Goal: Use online tool/utility: Use online tool/utility

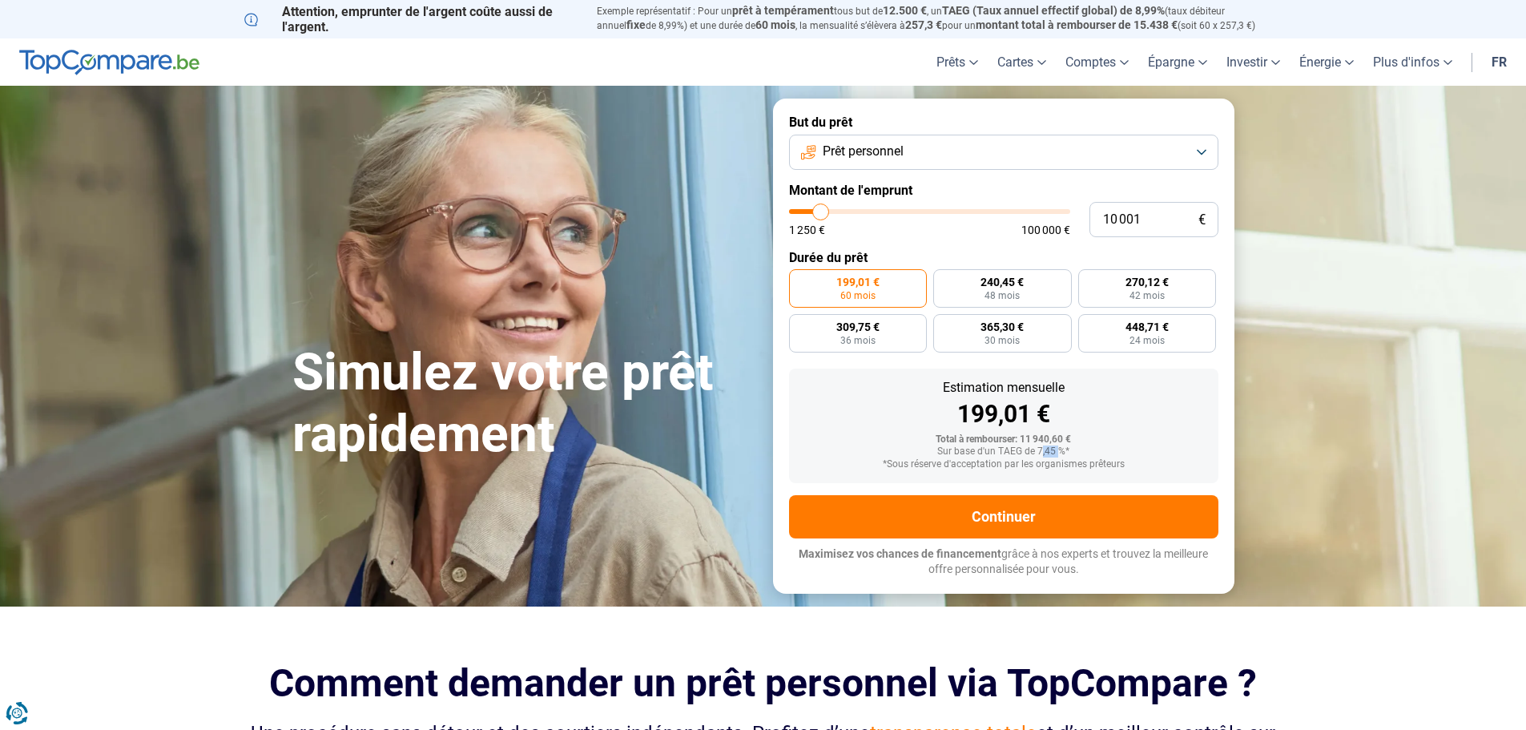
click at [1056, 449] on div "Sur base d'un TAEG de 7,45 %*" at bounding box center [1004, 451] width 404 height 11
click at [1120, 221] on input "10 001" at bounding box center [1153, 219] width 129 height 35
click at [1164, 217] on input "10 001" at bounding box center [1153, 219] width 129 height 35
type input "12 750"
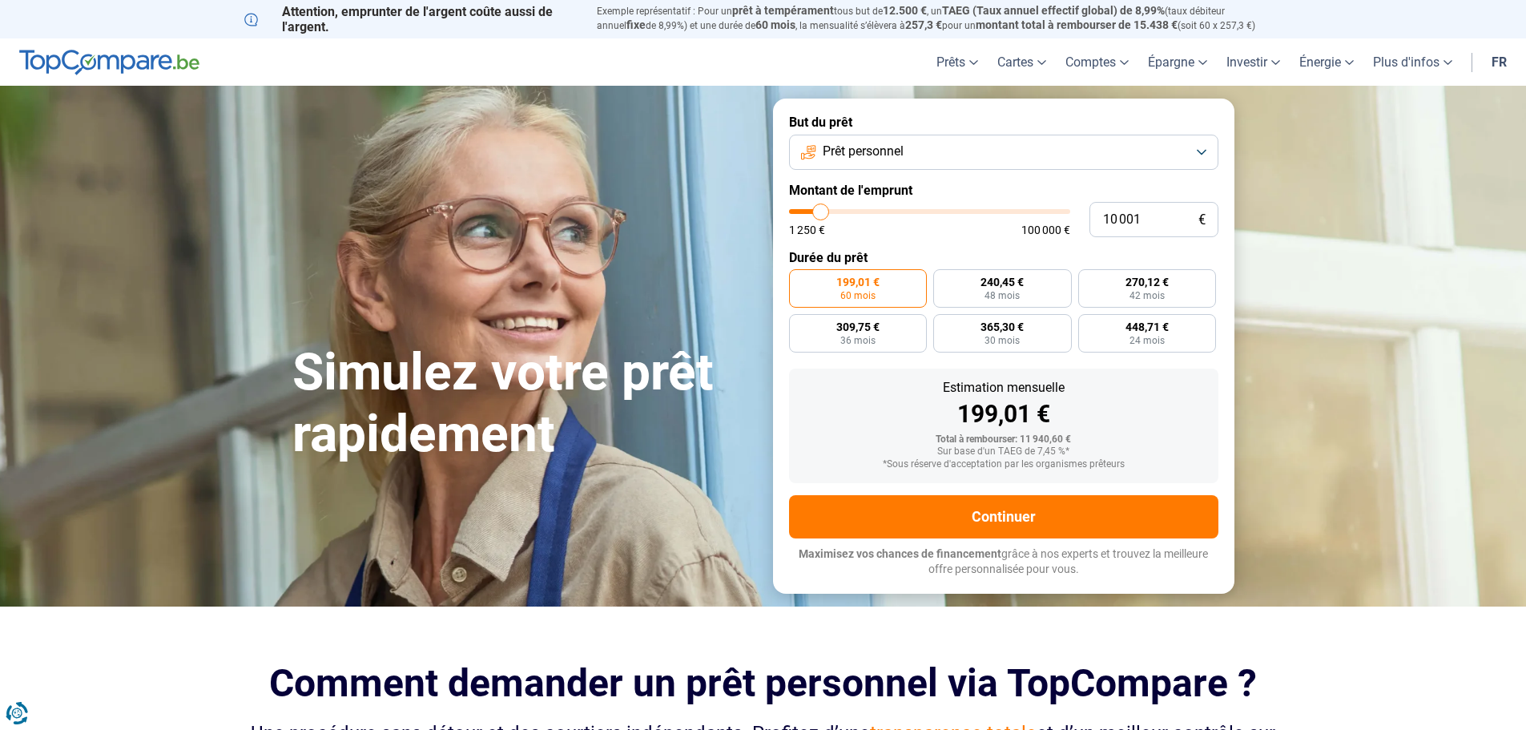
type input "12750"
type input "15 750"
type input "15750"
type input "20 500"
type input "20500"
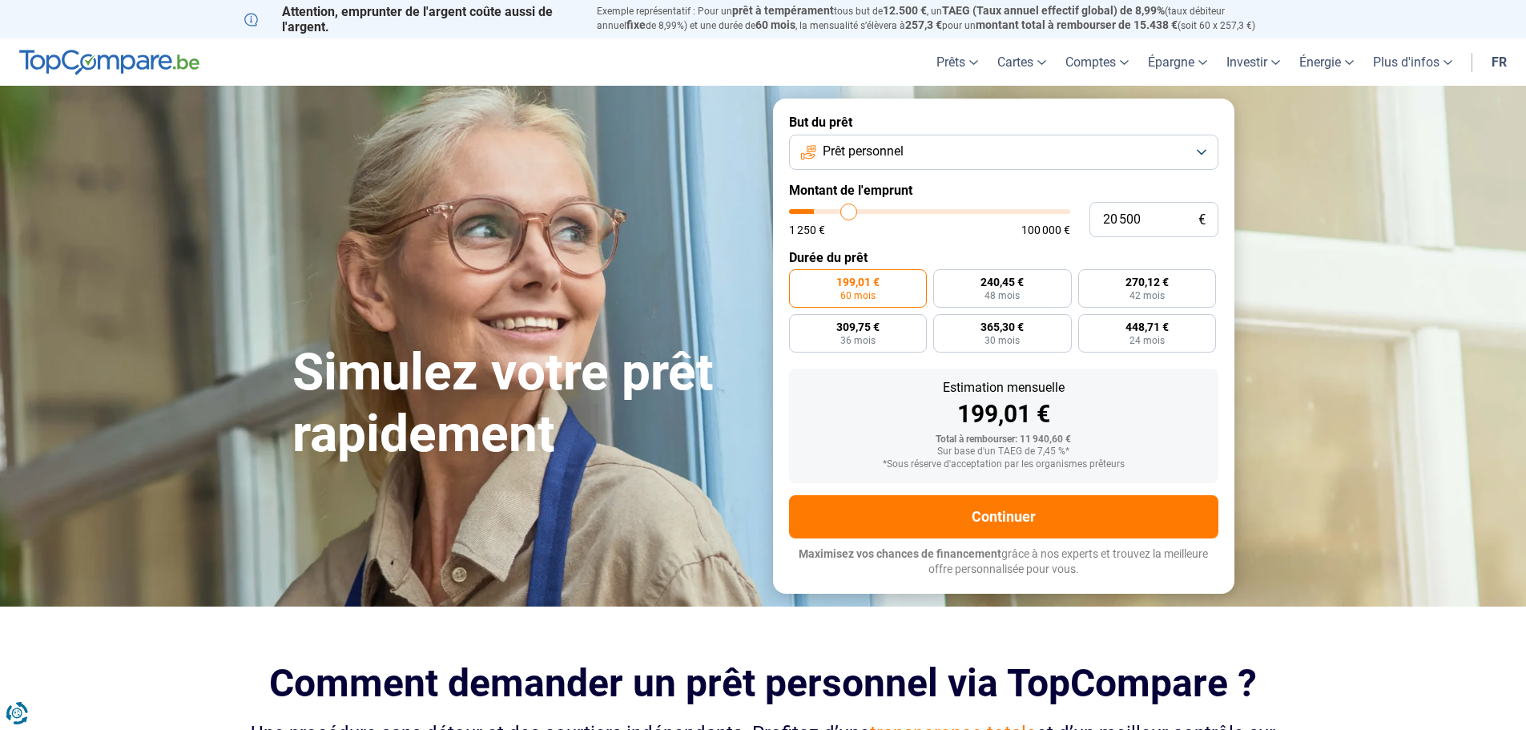
type input "26 500"
type input "26500"
type input "32 500"
type input "32500"
type input "36 500"
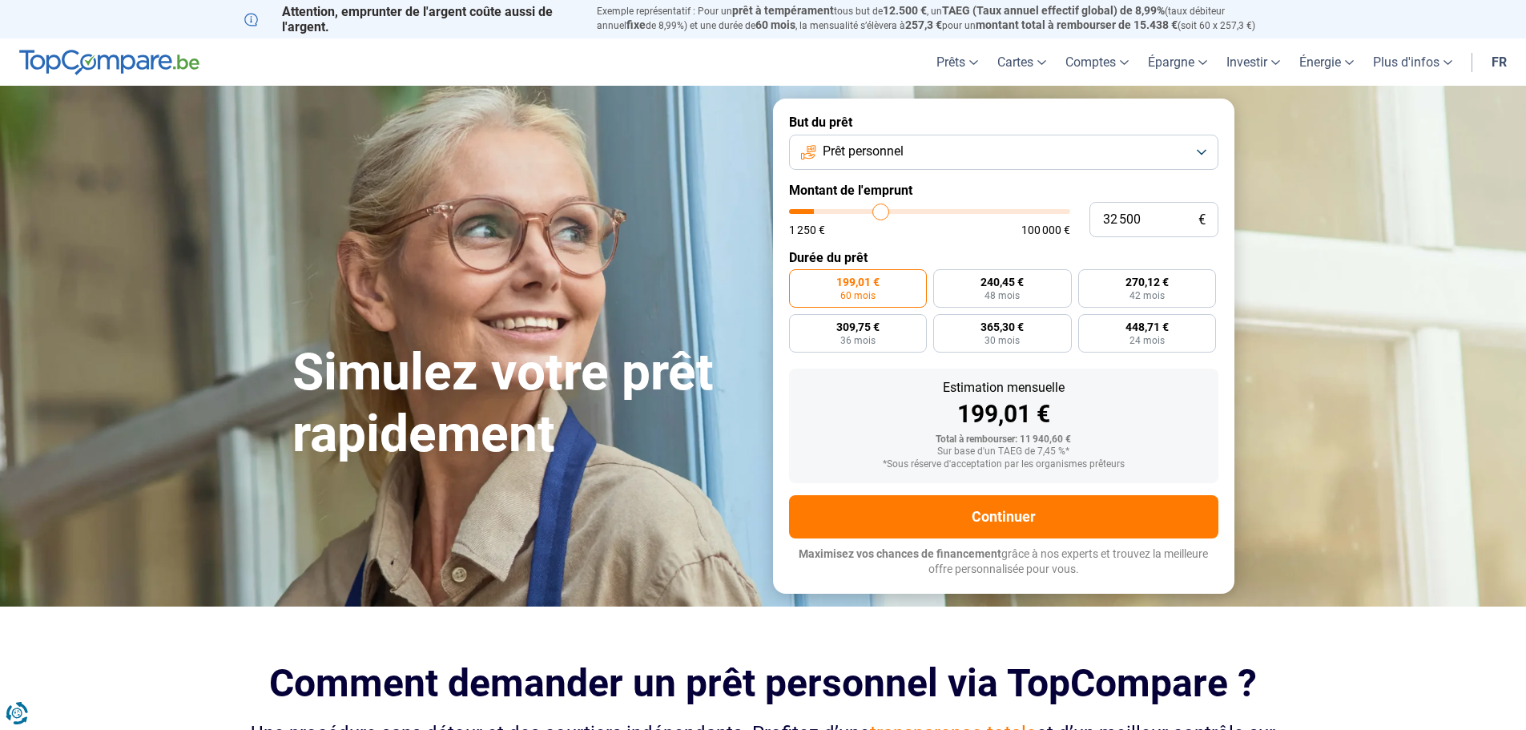
type input "36500"
type input "39 250"
type input "39250"
type input "40 250"
type input "40250"
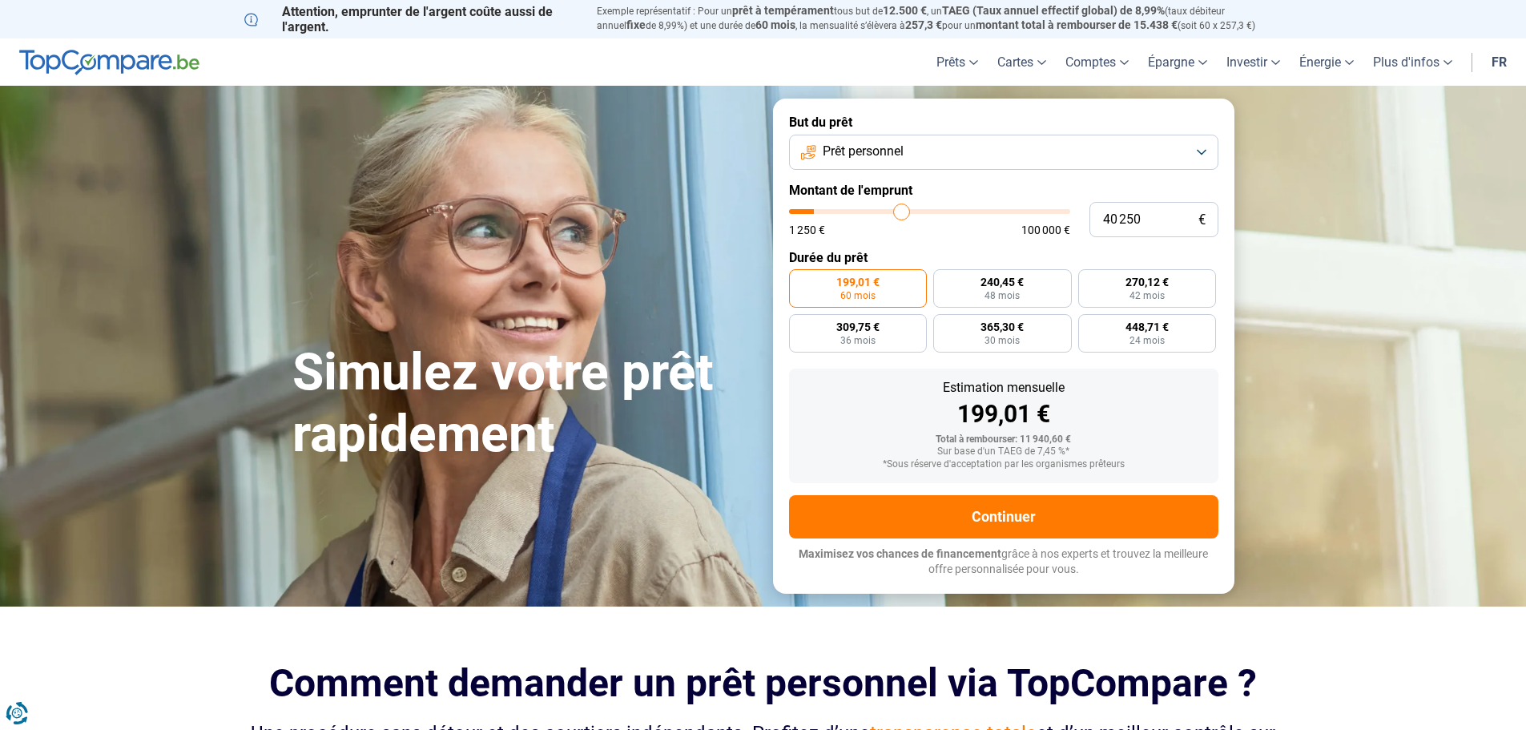
type input "41 000"
type input "41000"
type input "42 250"
type input "42250"
type input "45 000"
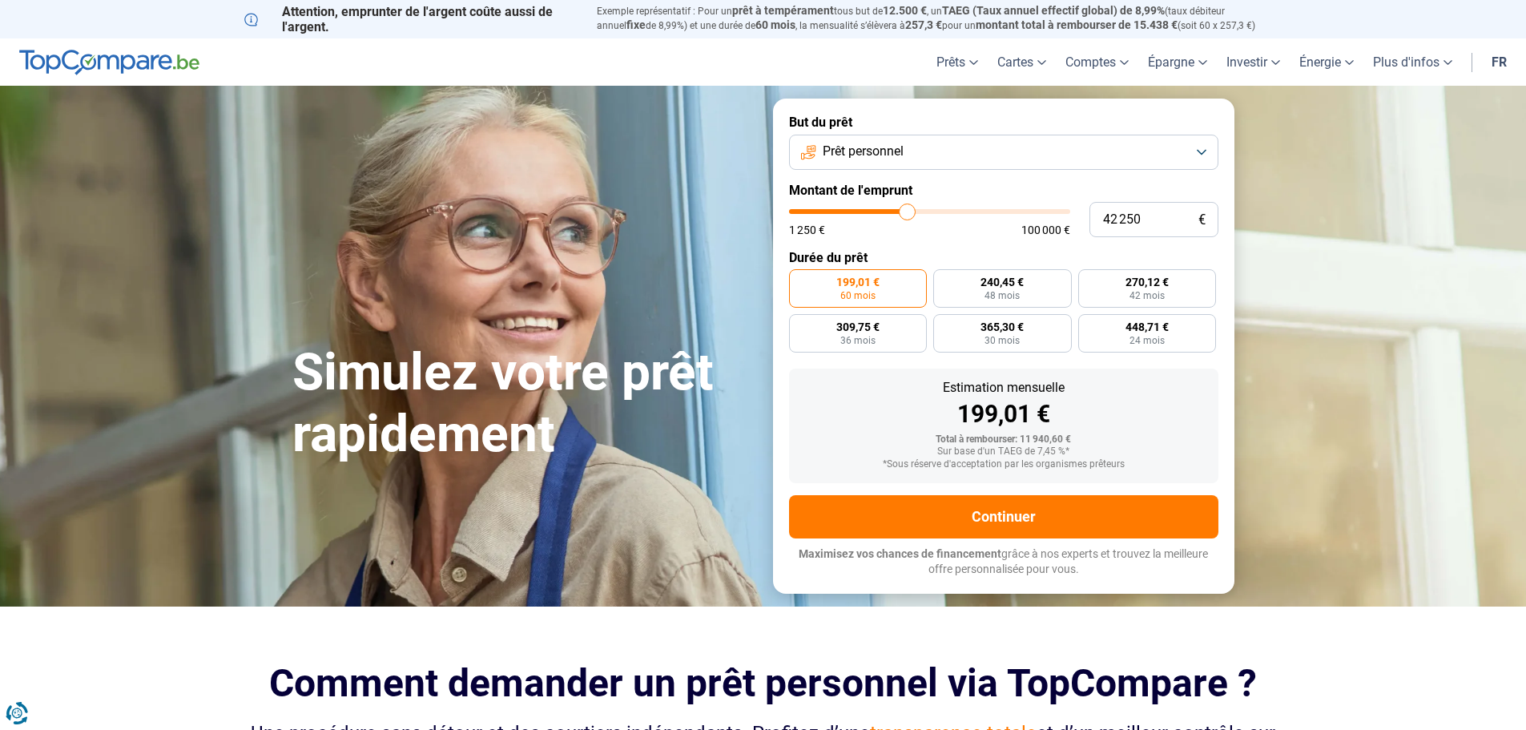
type input "45000"
type input "47 250"
type input "47250"
type input "49 000"
type input "49000"
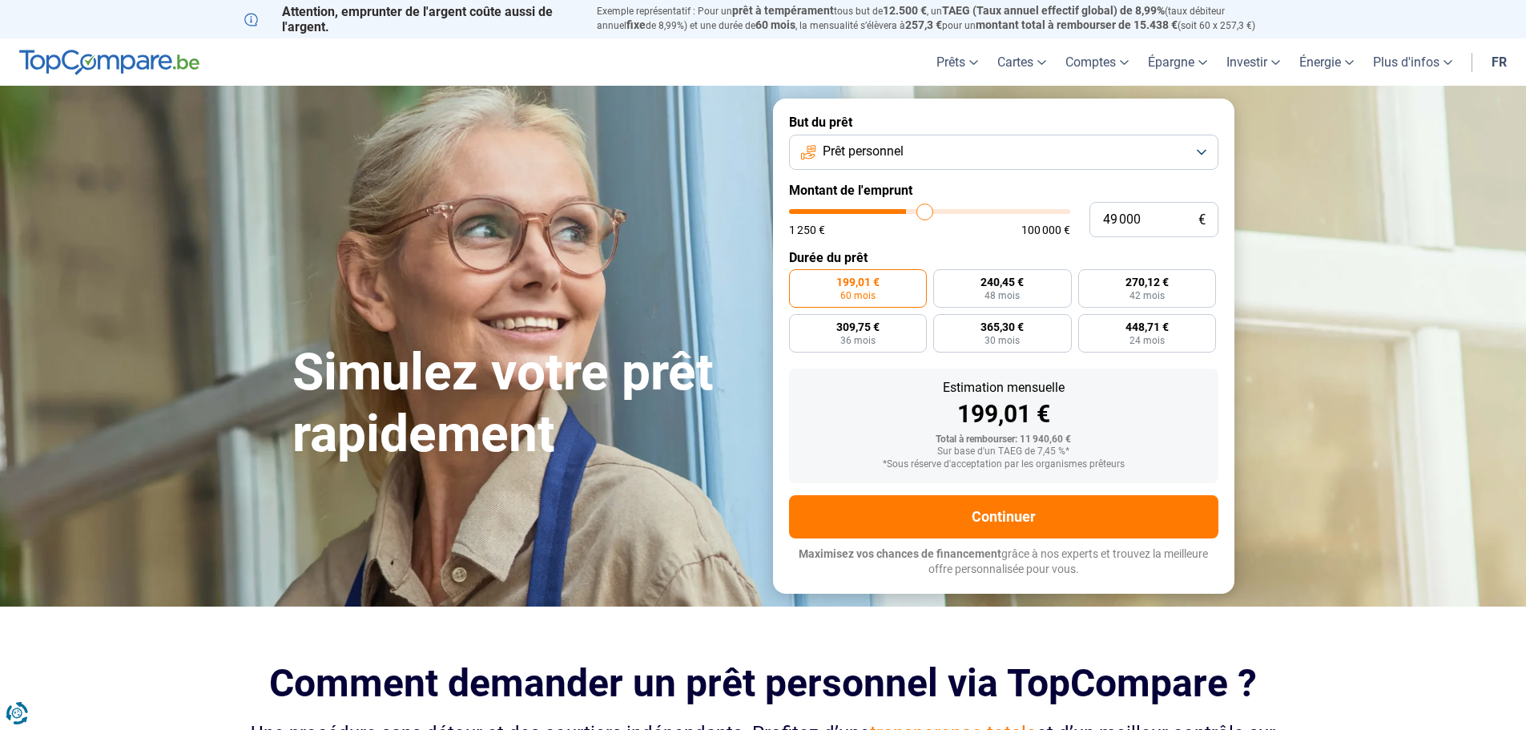
type input "50 000"
type input "50000"
type input "50 500"
type input "50500"
type input "51 500"
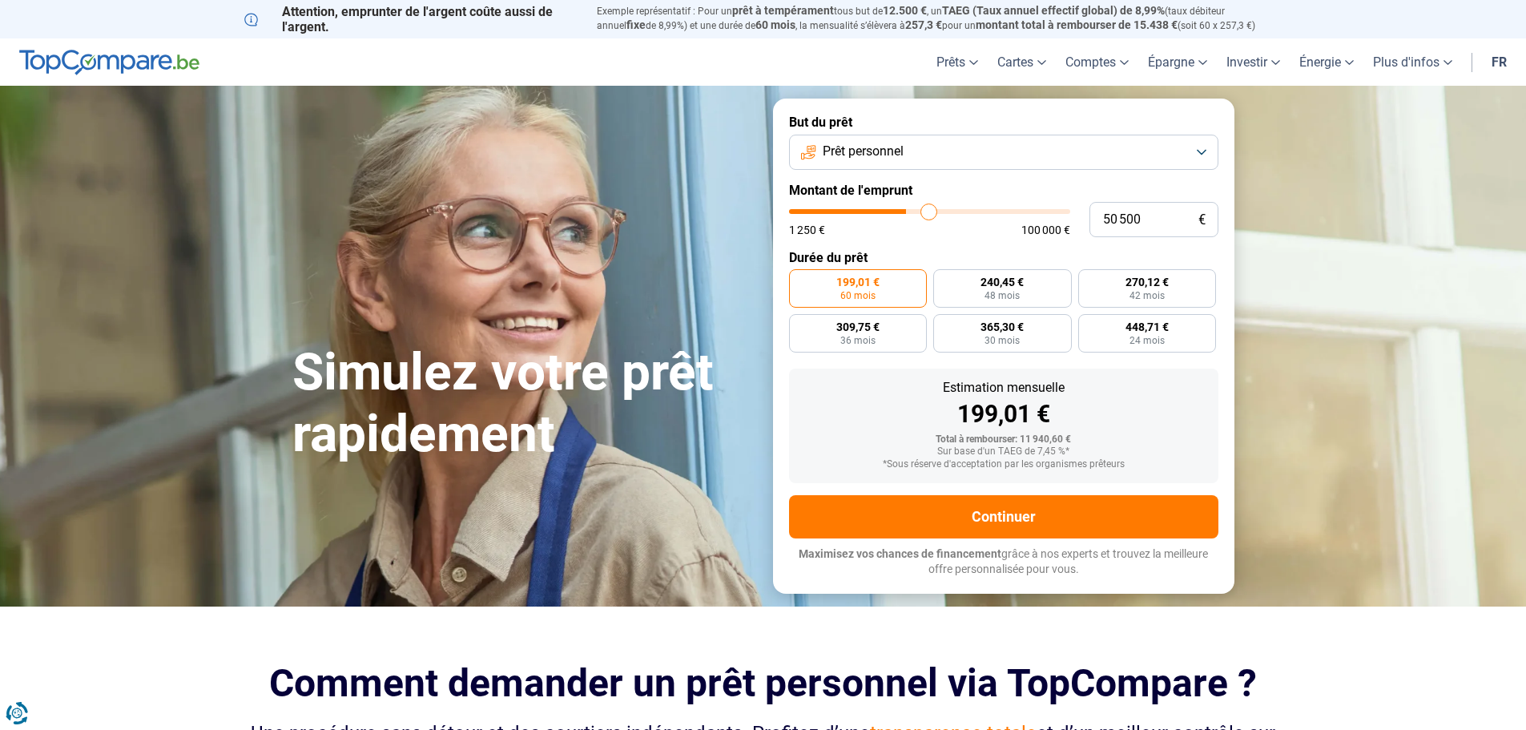
type input "51500"
type input "52 500"
type input "52500"
type input "53 000"
type input "53000"
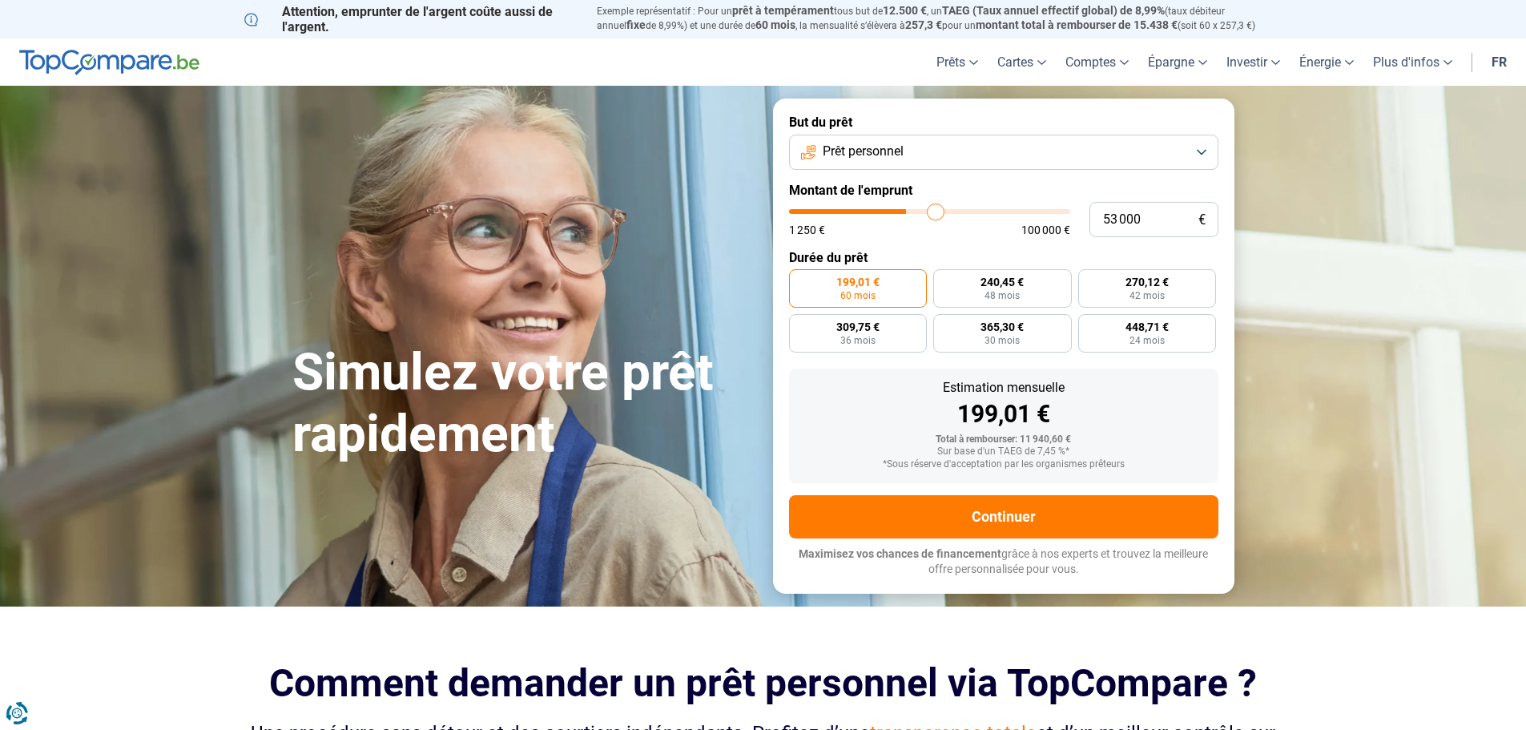
type input "54 500"
type input "54500"
type input "55 500"
type input "55500"
type input "56 000"
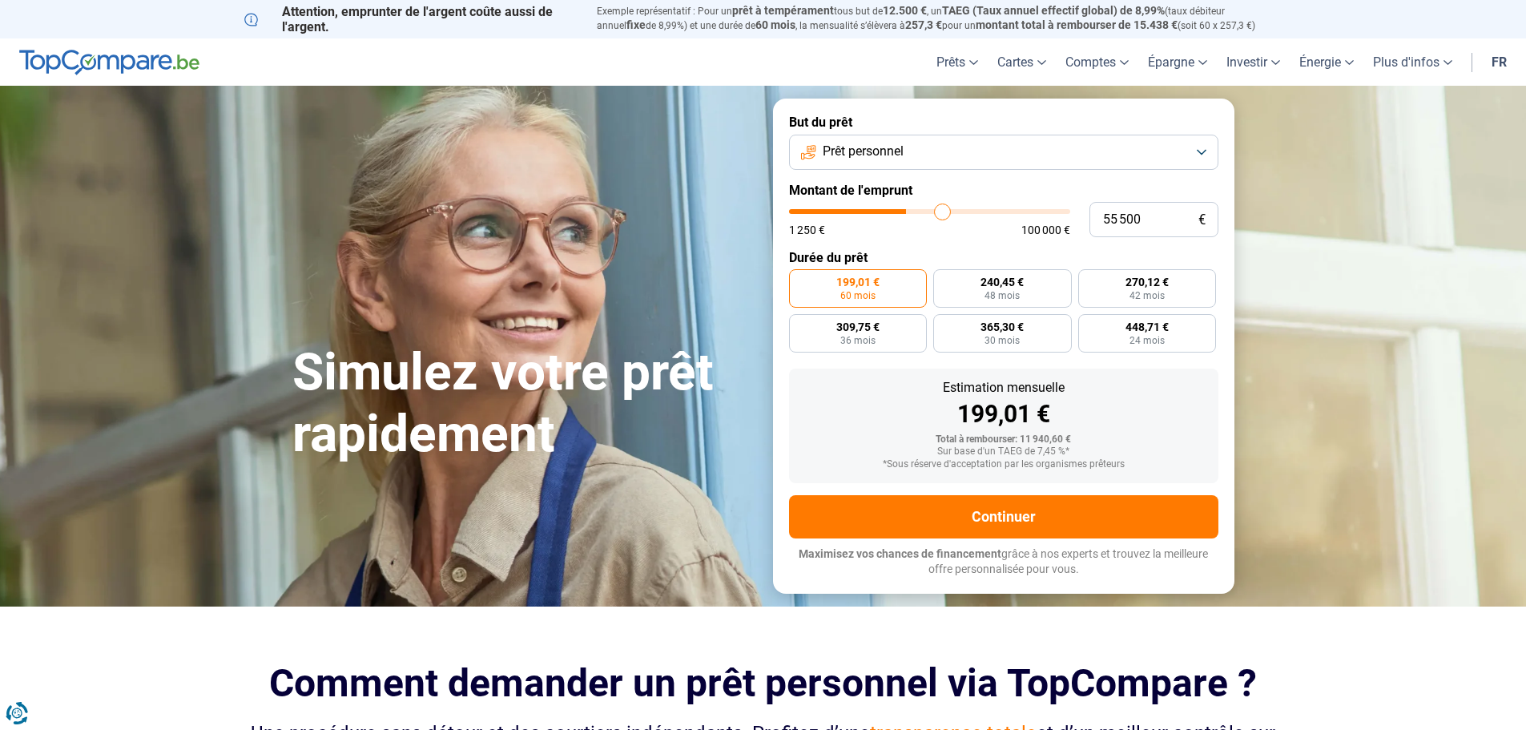
type input "56000"
type input "56 500"
type input "56500"
type input "57 500"
type input "57500"
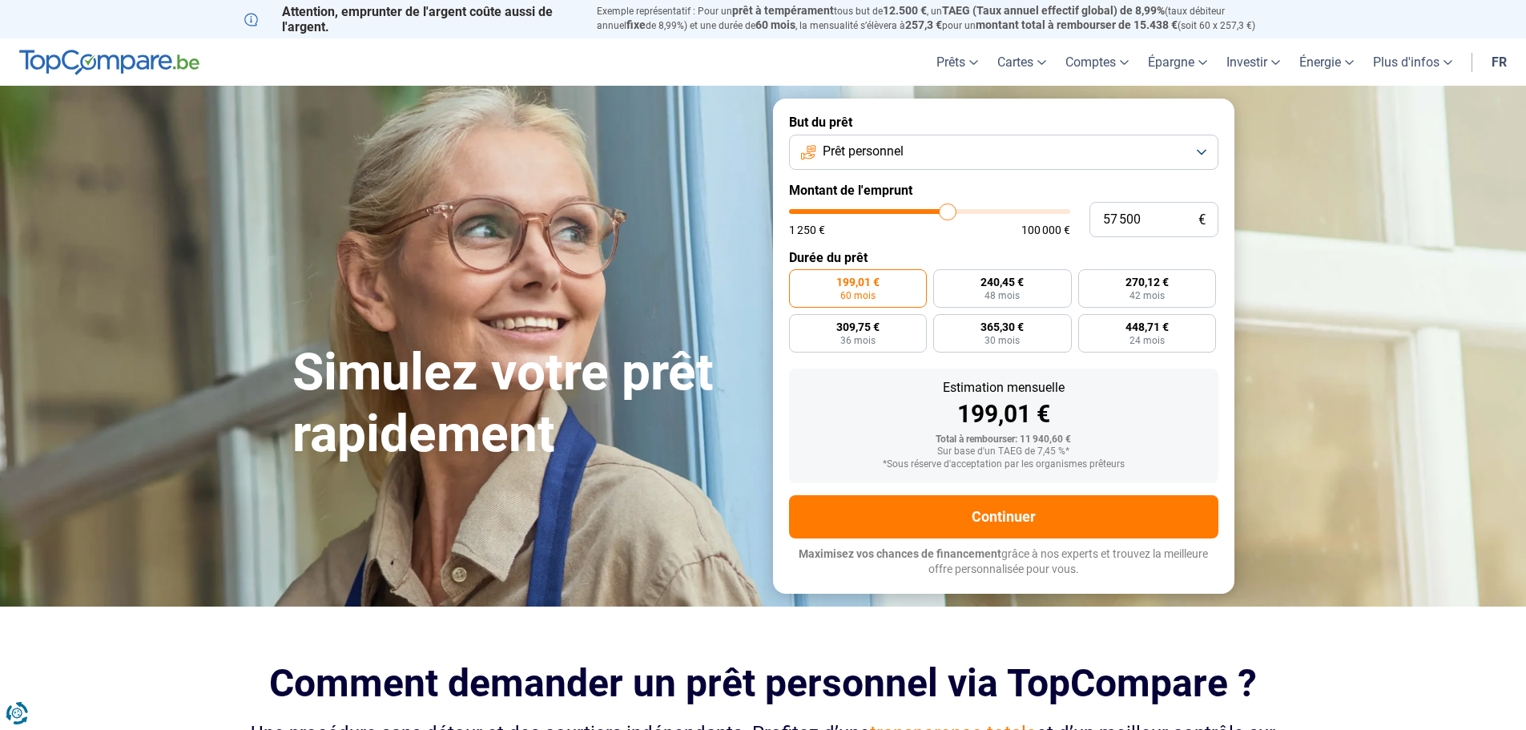
type input "58 000"
type input "58000"
type input "58 750"
type input "58750"
type input "59 250"
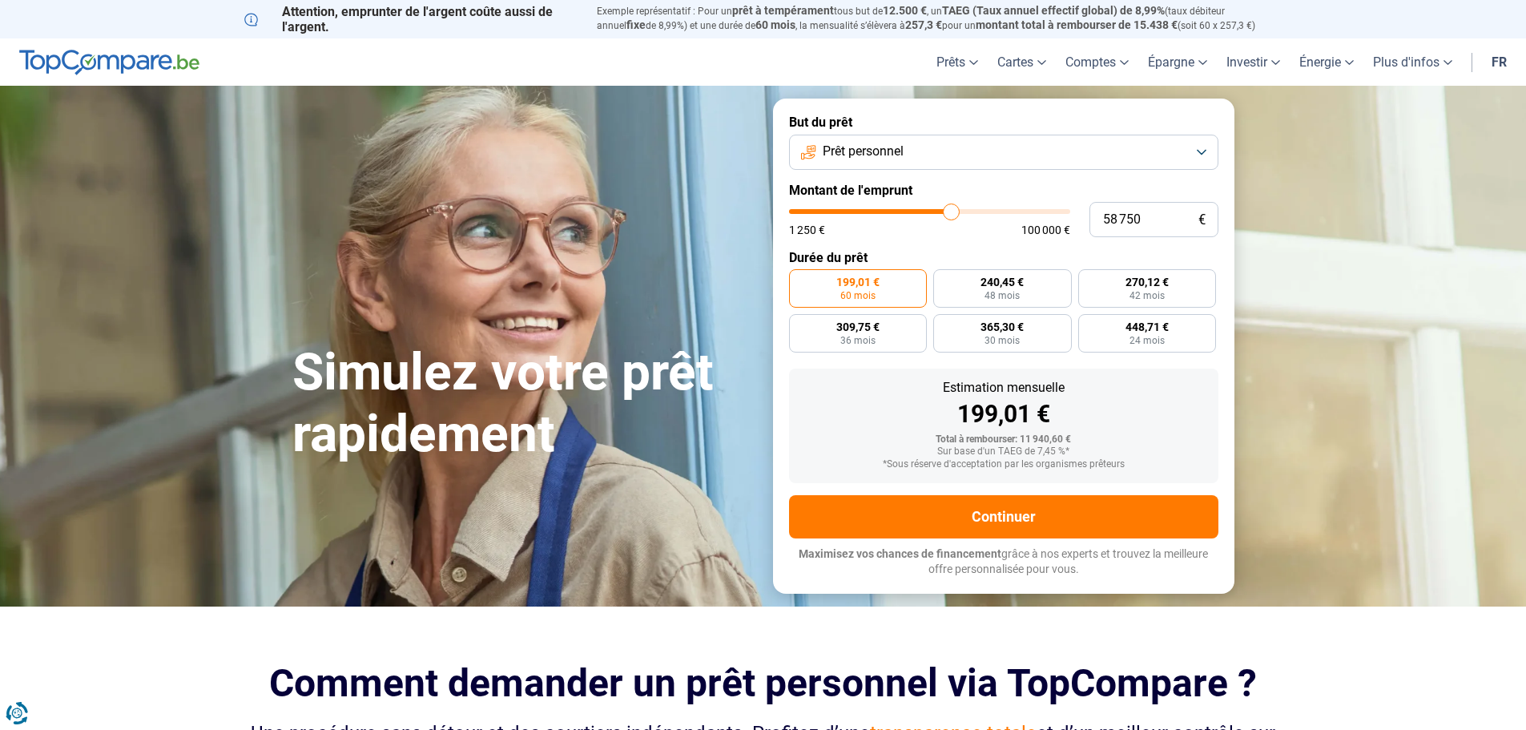
type input "59250"
type input "60 250"
type input "60250"
type input "62 000"
type input "62000"
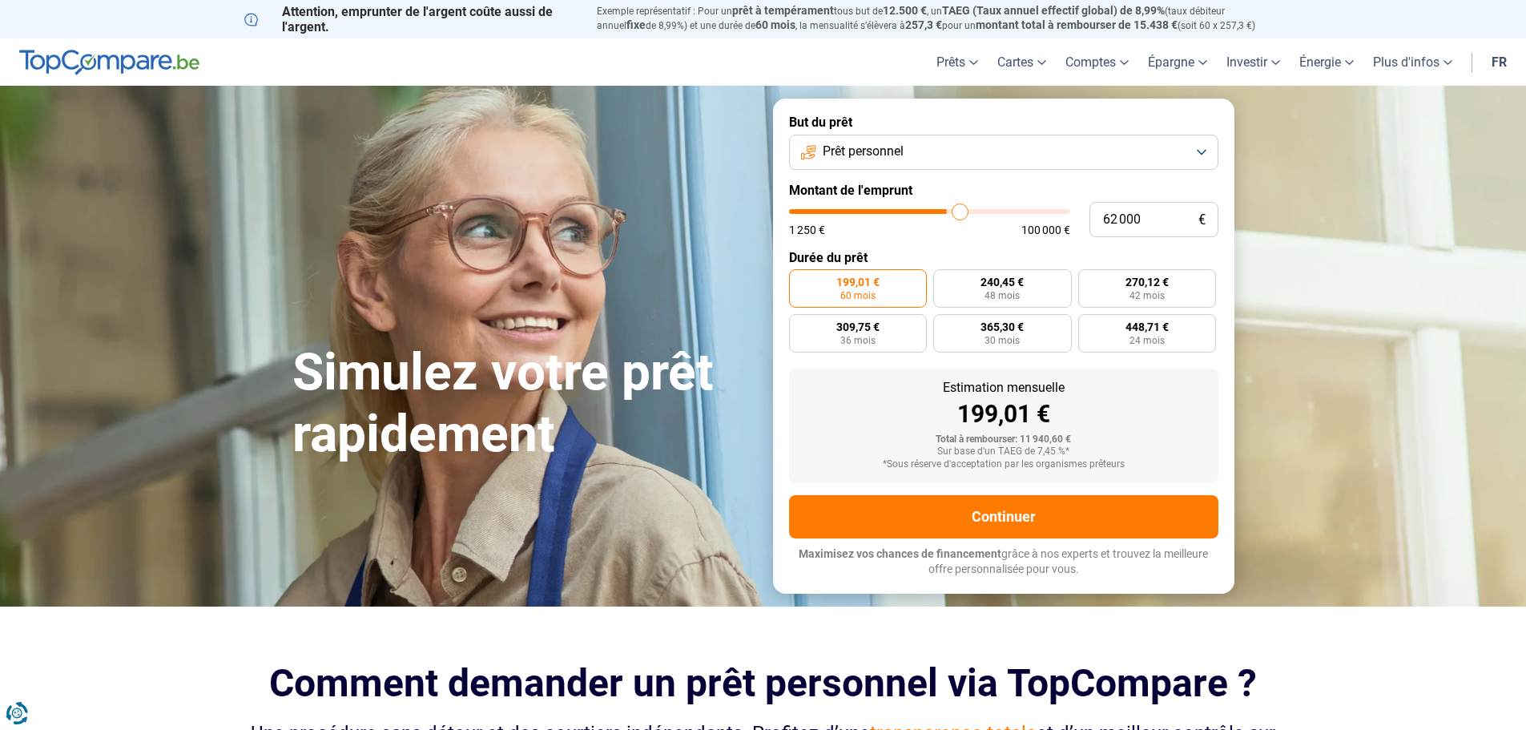
type input "63 750"
type input "63750"
type input "64 500"
type input "64500"
type input "65 250"
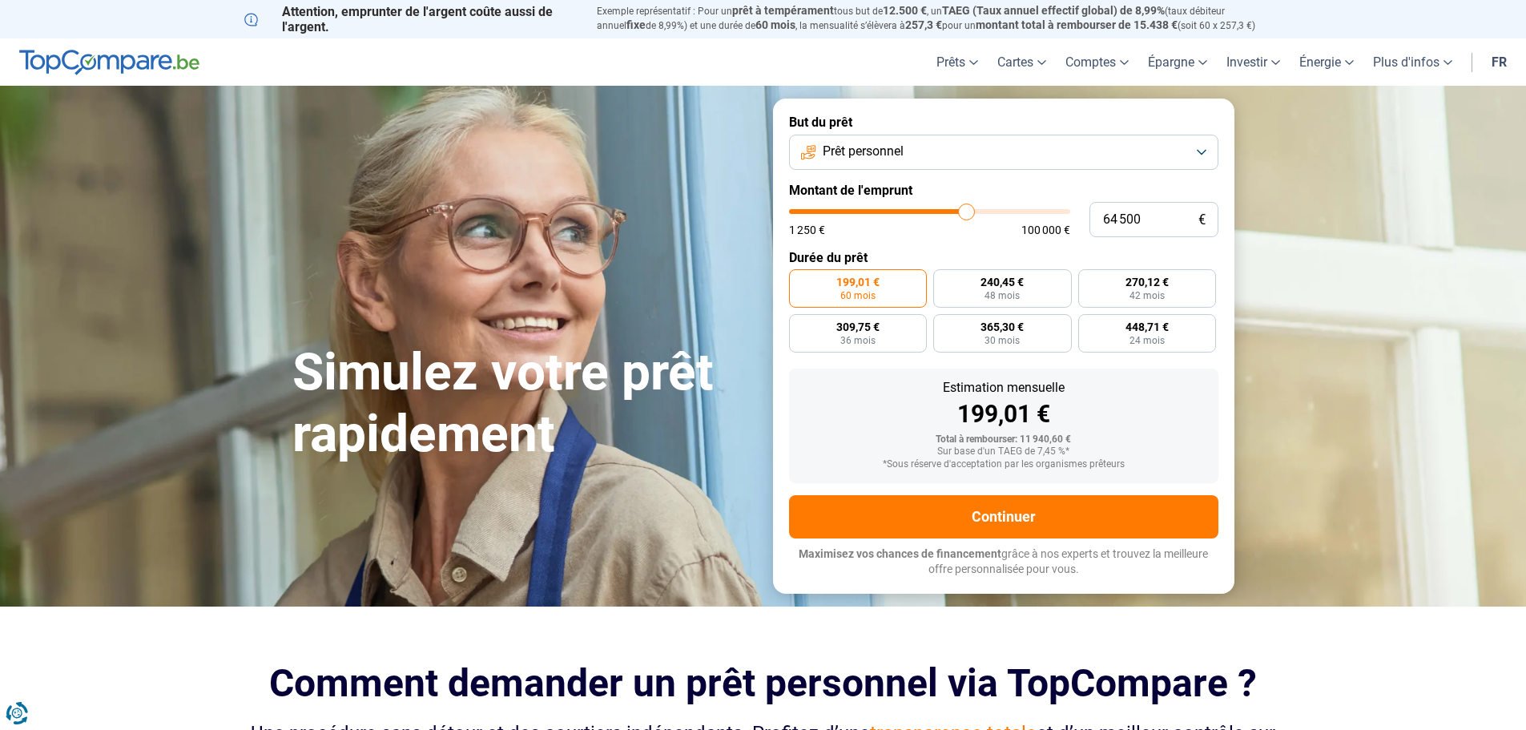
type input "65250"
type input "66 000"
type input "66000"
type input "66 250"
type input "66250"
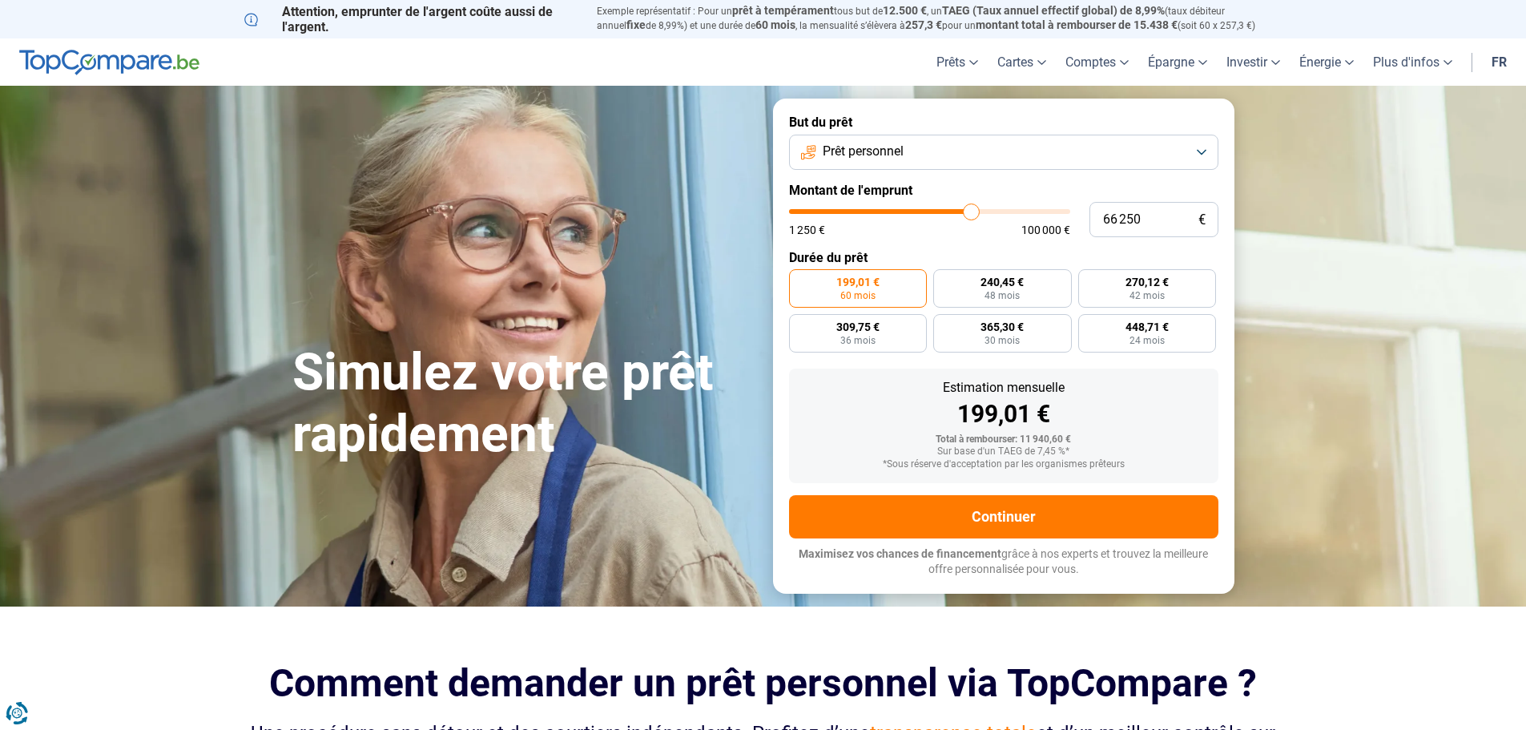
type input "66 750"
type input "66750"
type input "67 250"
type input "67250"
type input "67 500"
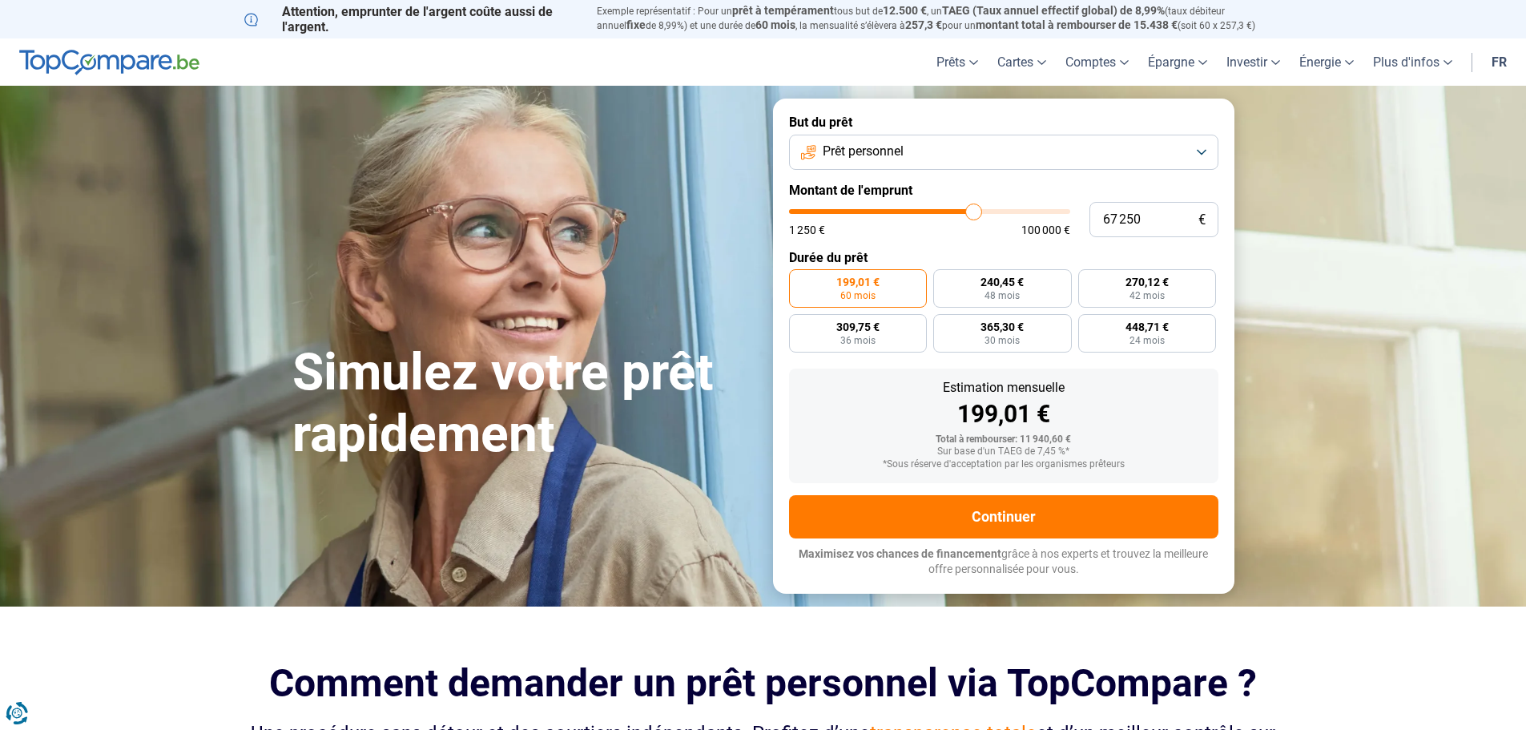
type input "67500"
type input "67 750"
type input "67750"
type input "68 000"
type input "68000"
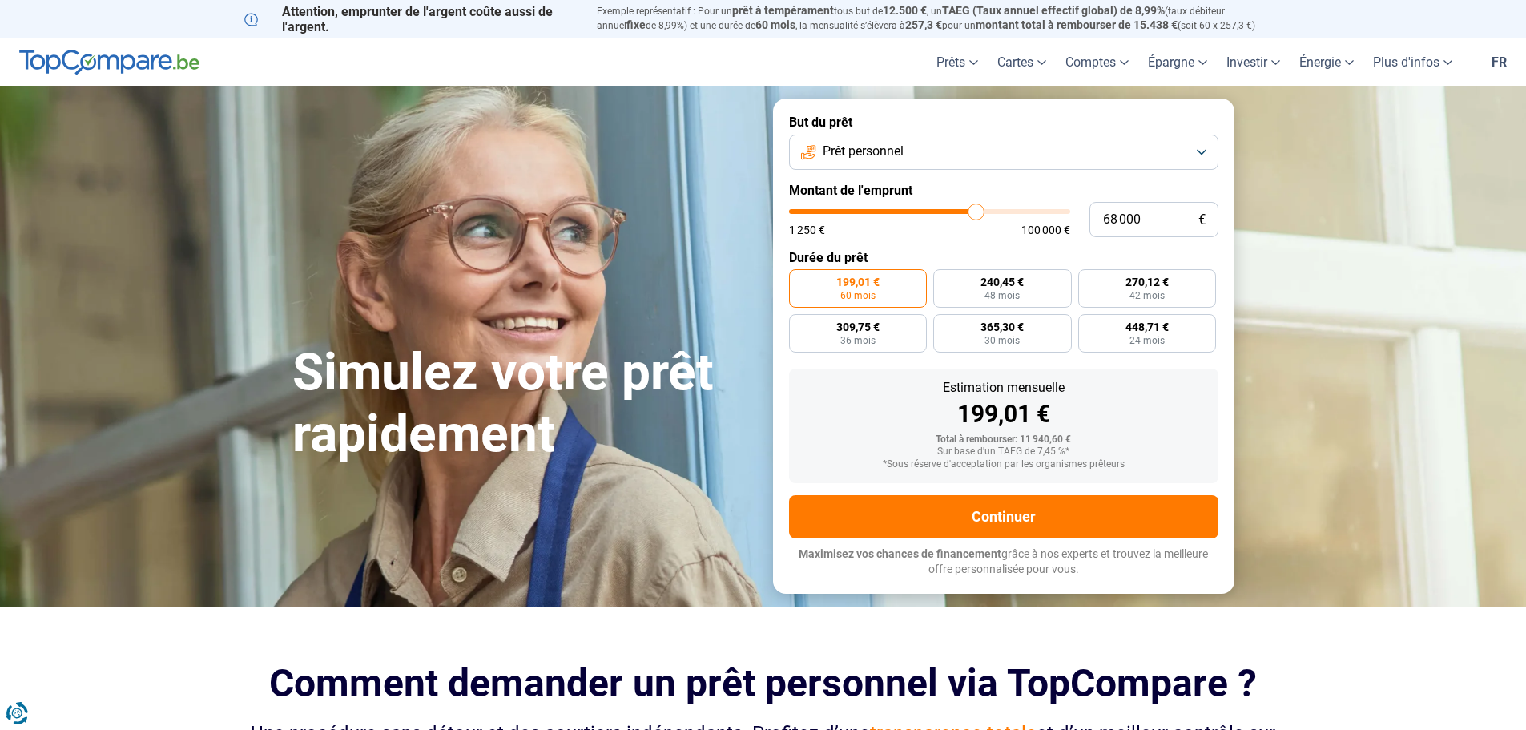
type input "68 250"
type input "68250"
type input "68 750"
type input "68750"
type input "69 000"
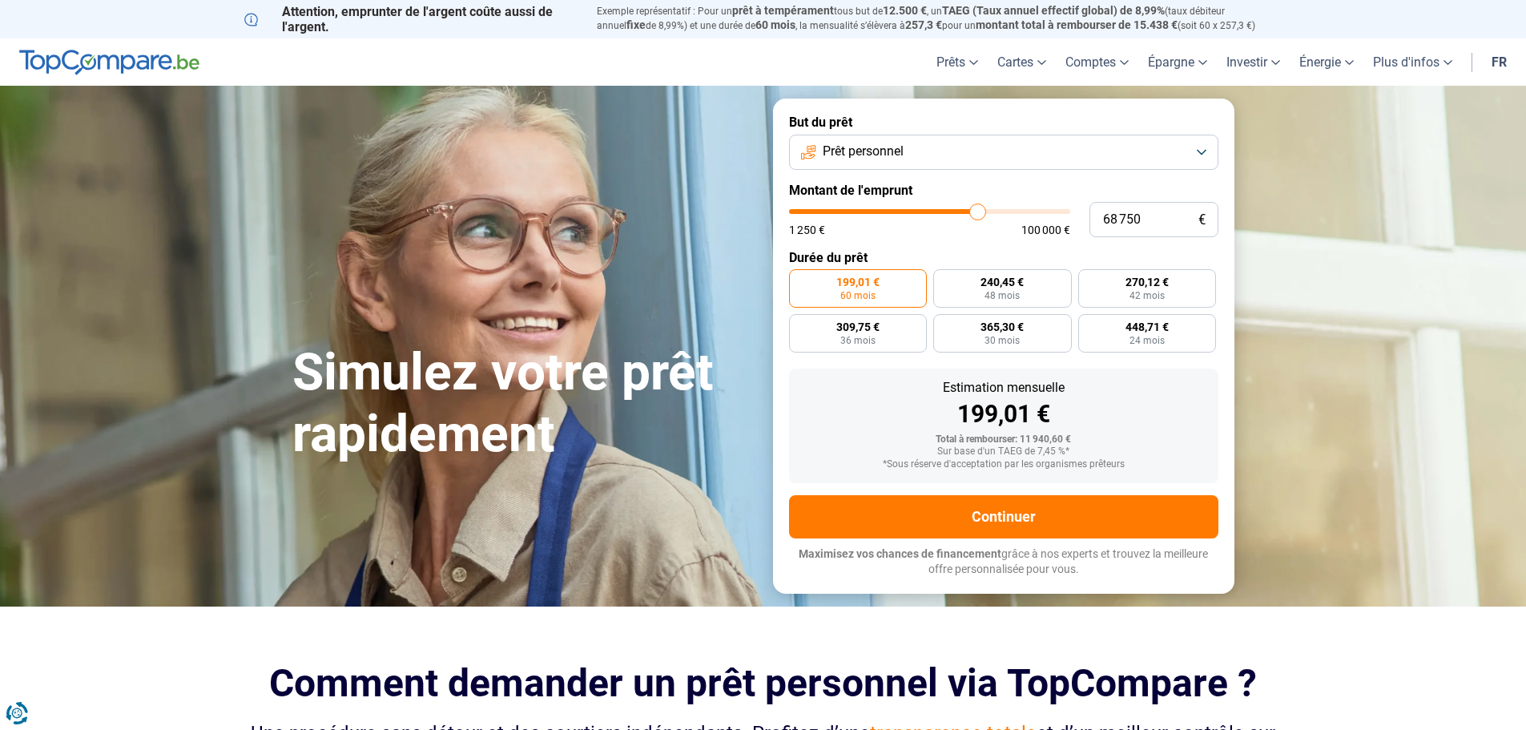
type input "69000"
type input "69 500"
type input "69500"
type input "69 750"
type input "69750"
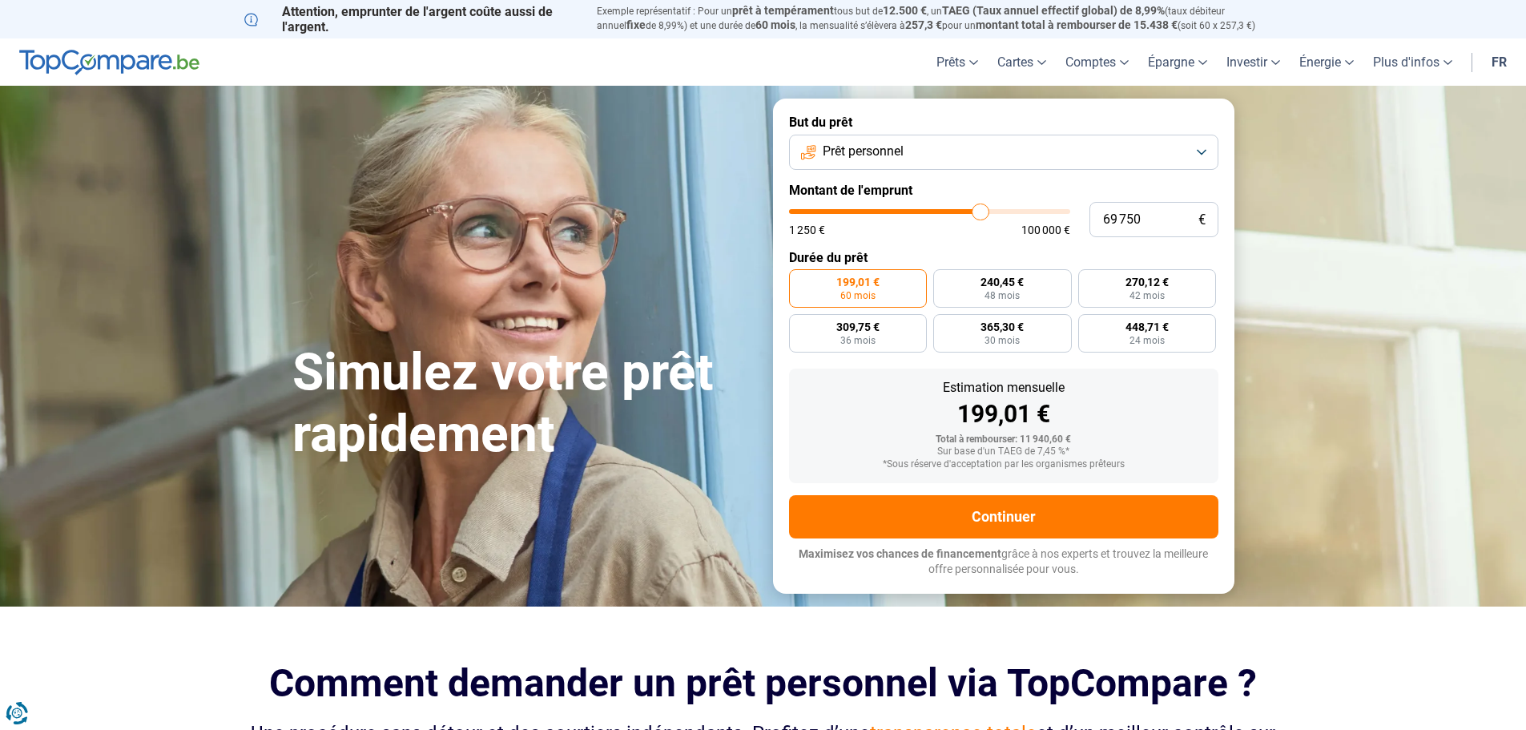
type input "70 250"
type input "70250"
type input "70 750"
type input "70750"
type input "71 250"
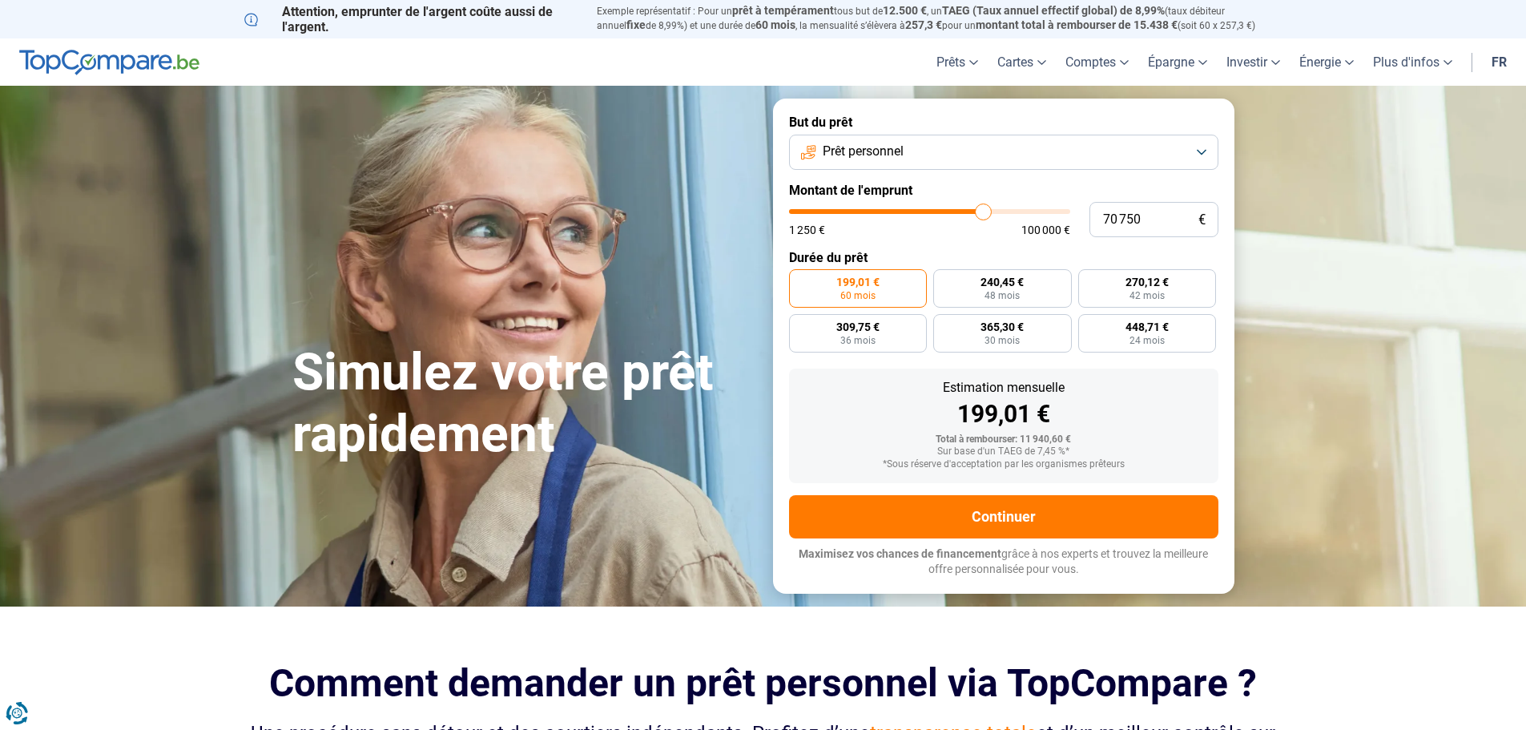
type input "71250"
type input "71 750"
type input "71750"
type input "71 000"
type input "71000"
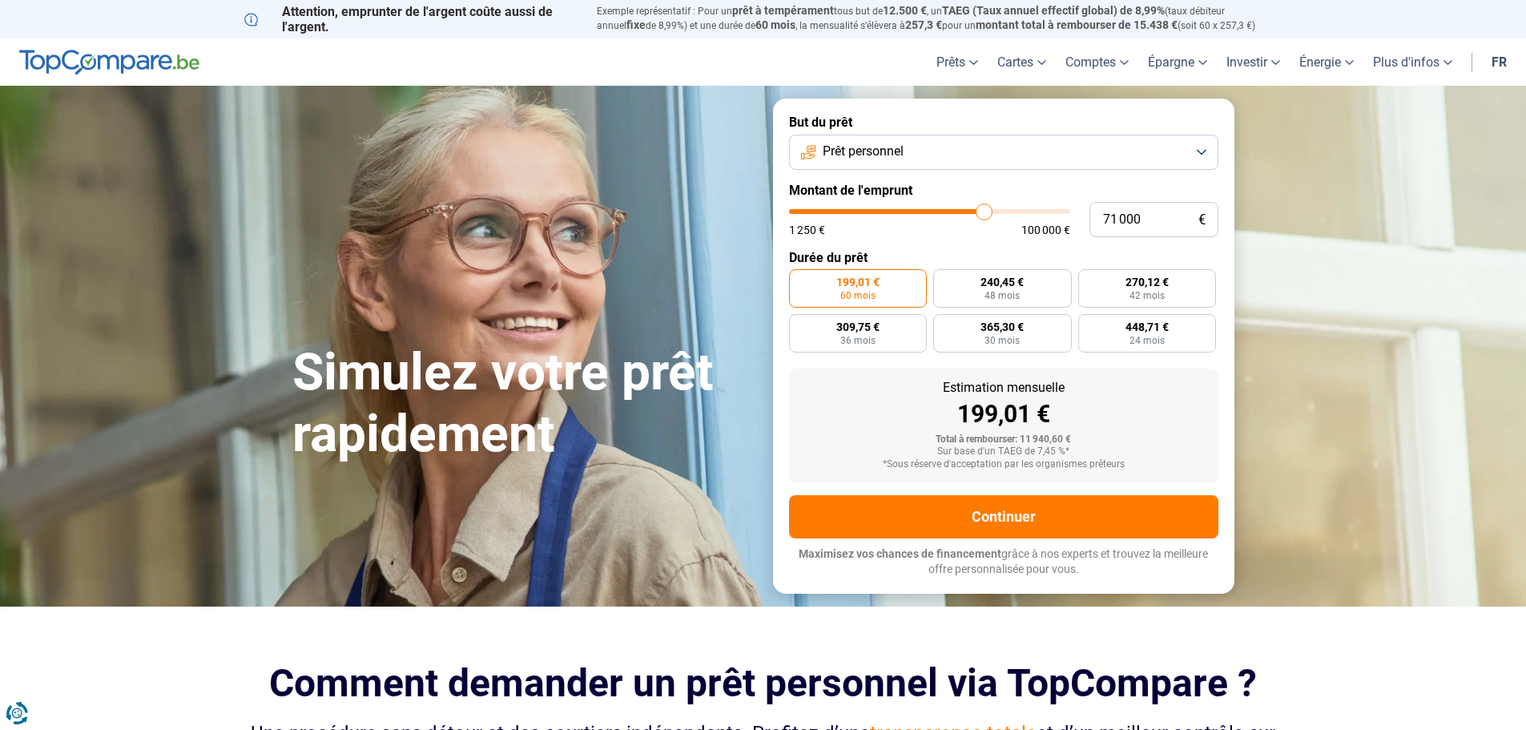
type input "70 750"
drag, startPoint x: 820, startPoint y: 212, endPoint x: 983, endPoint y: 212, distance: 162.6
type input "70750"
click at [983, 212] on input "range" at bounding box center [929, 211] width 281 height 5
radio input "false"
